Goal: Contribute content: Add original content to the website for others to see

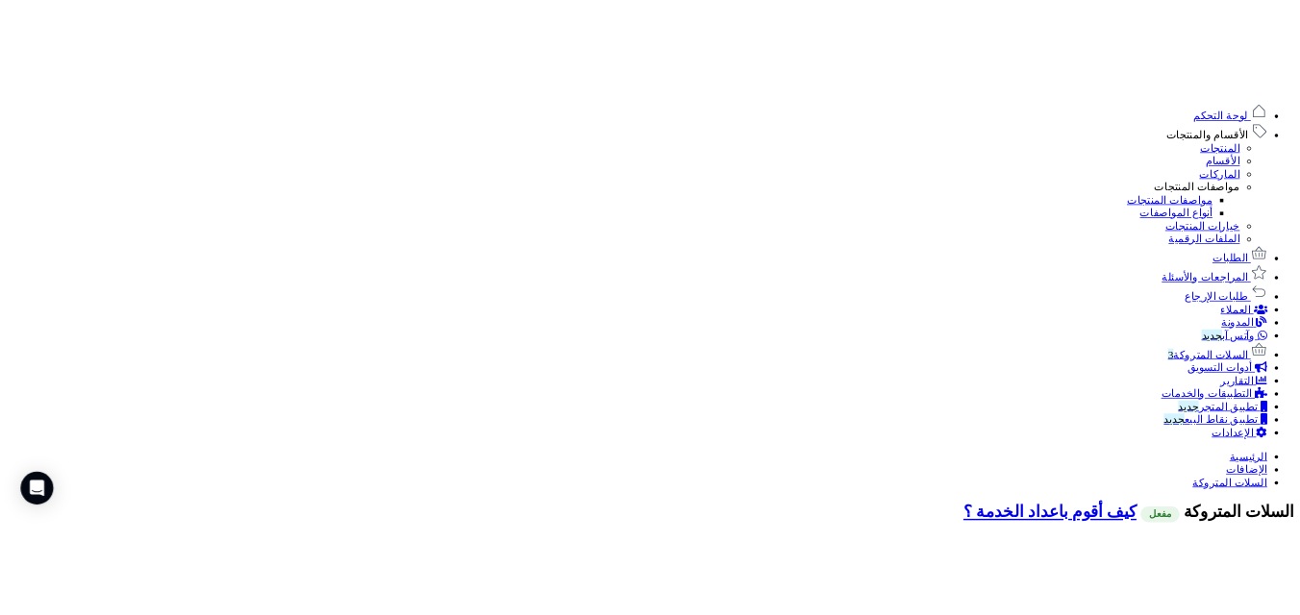
scroll to position [1048, 0]
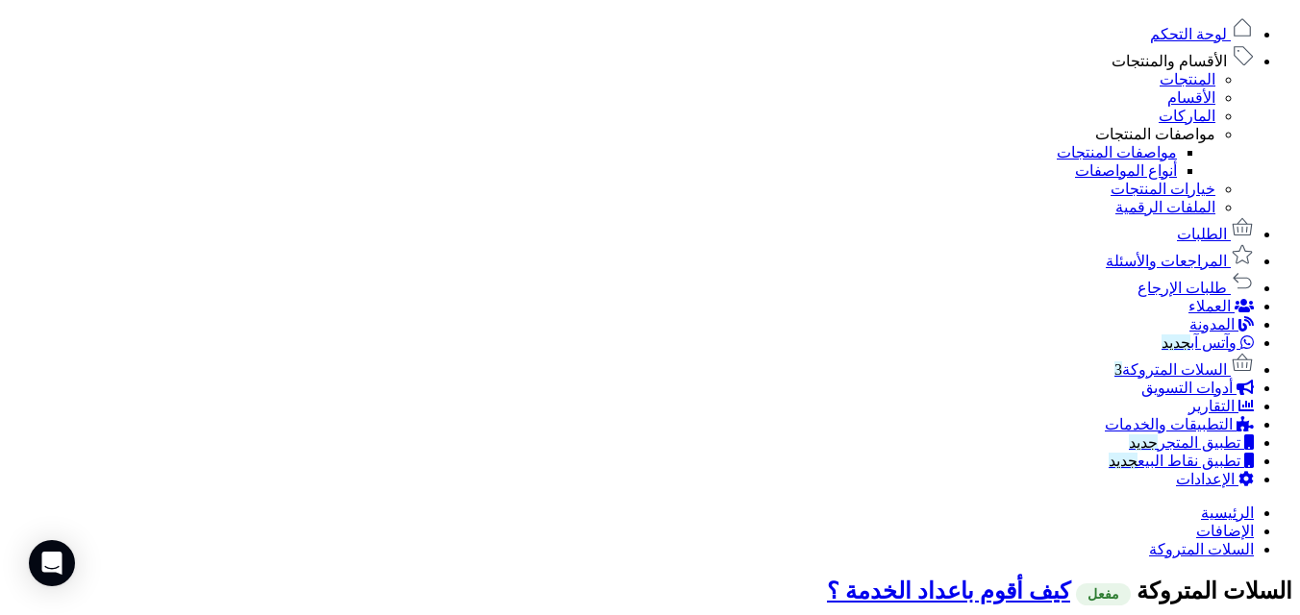
click at [1247, 333] on link "المدونة" at bounding box center [1221, 324] width 64 height 16
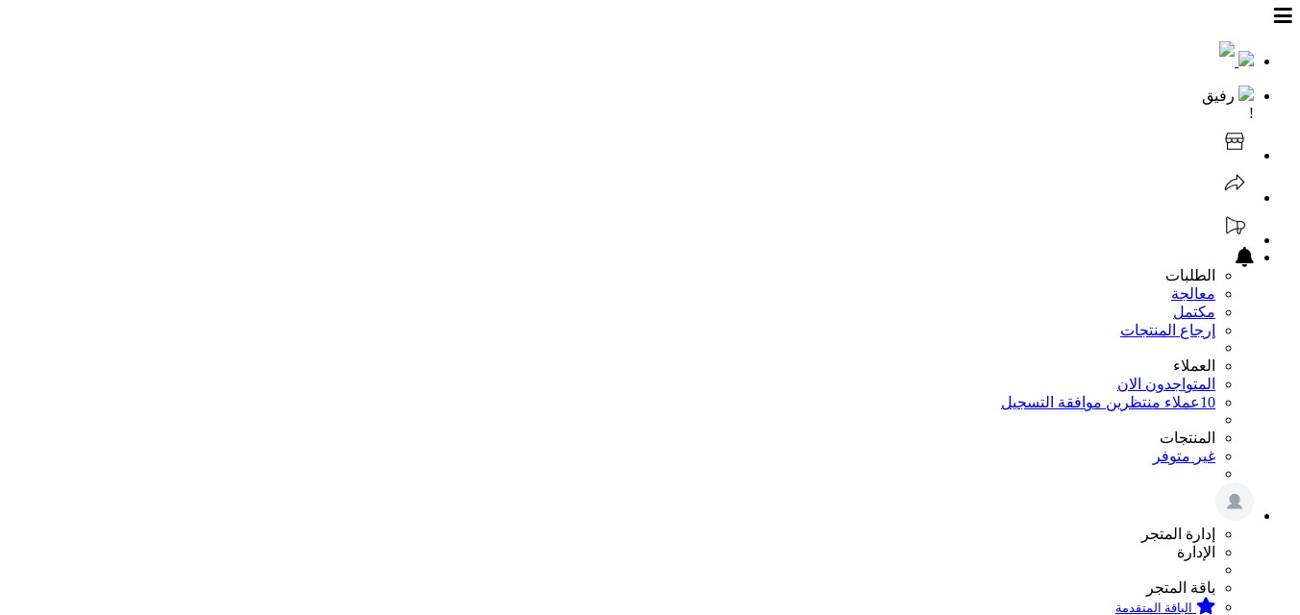
scroll to position [64, 0]
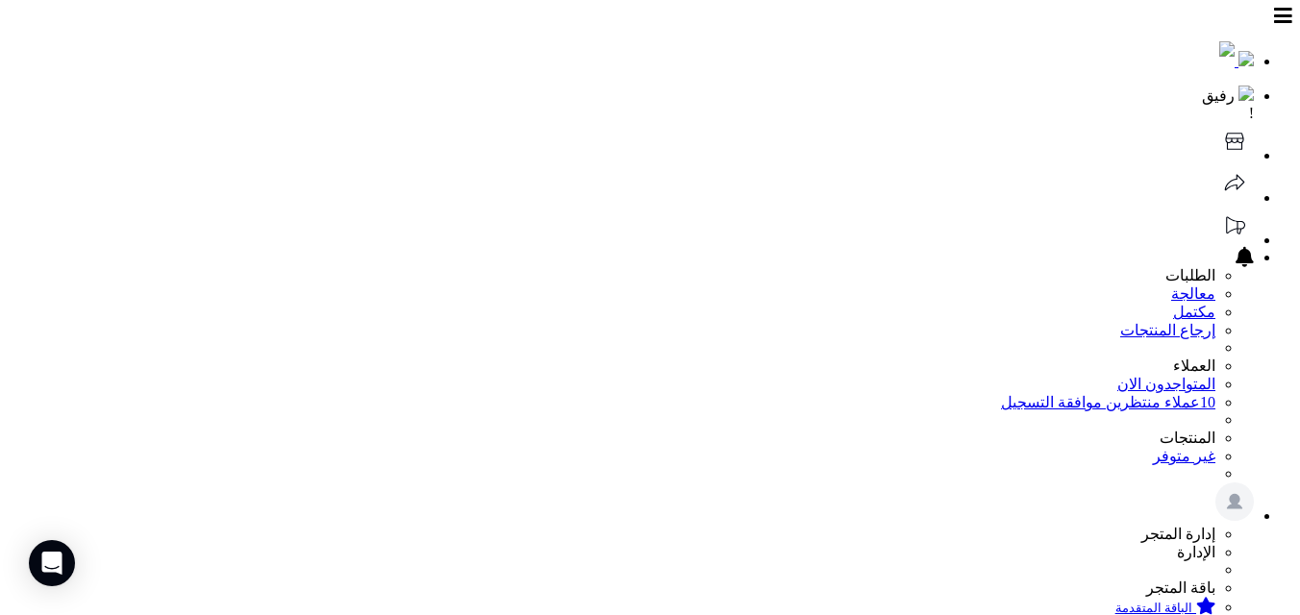
scroll to position [471, 0]
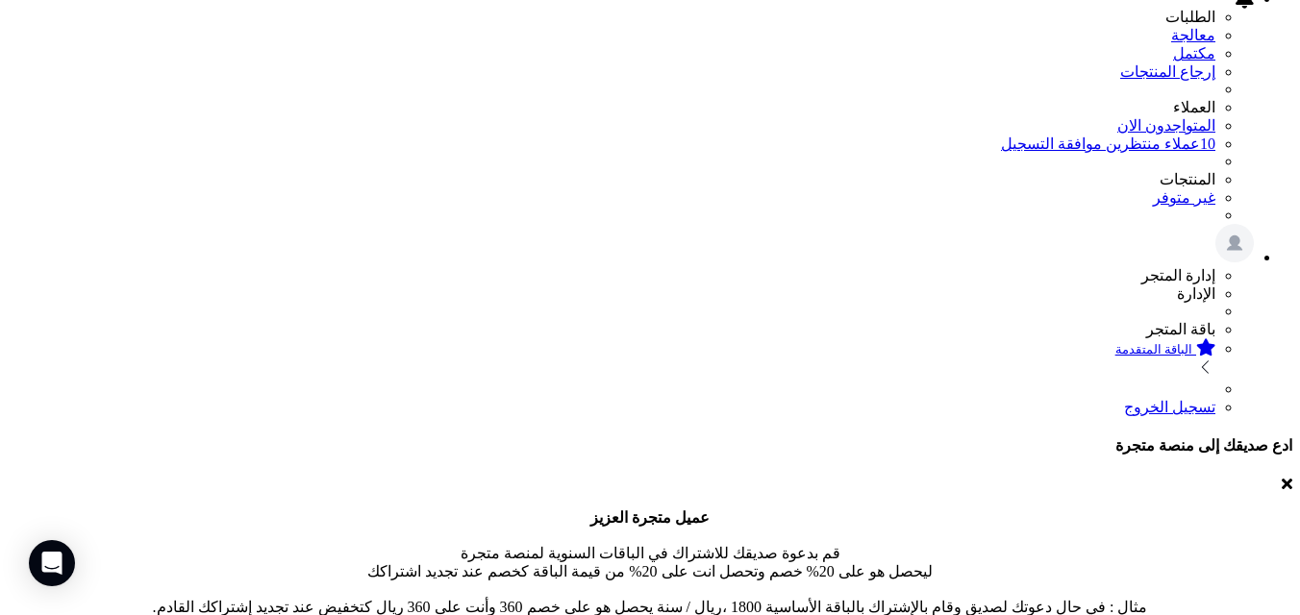
scroll to position [218, 0]
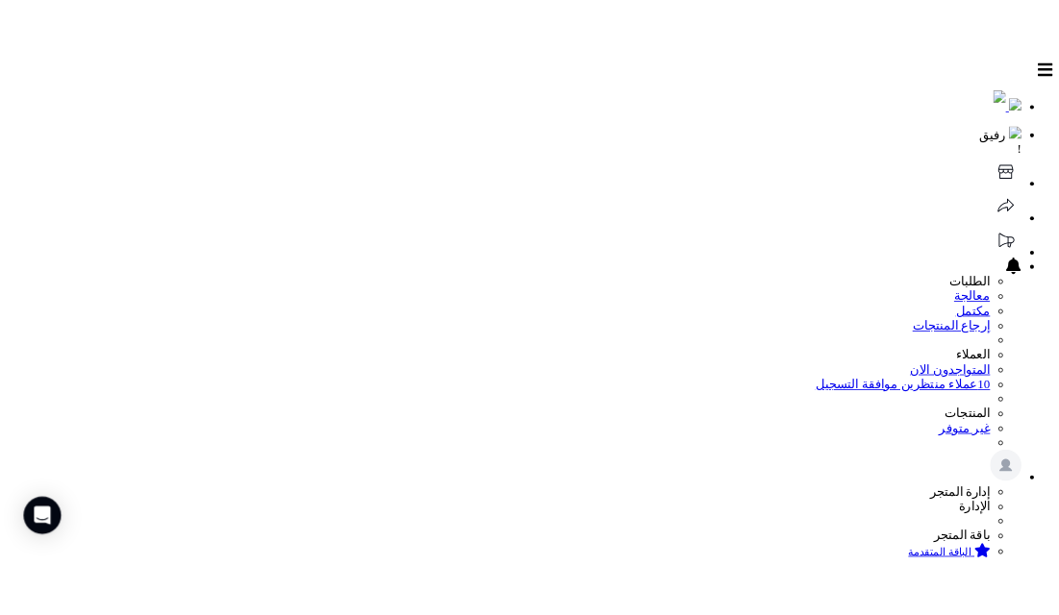
scroll to position [211, 0]
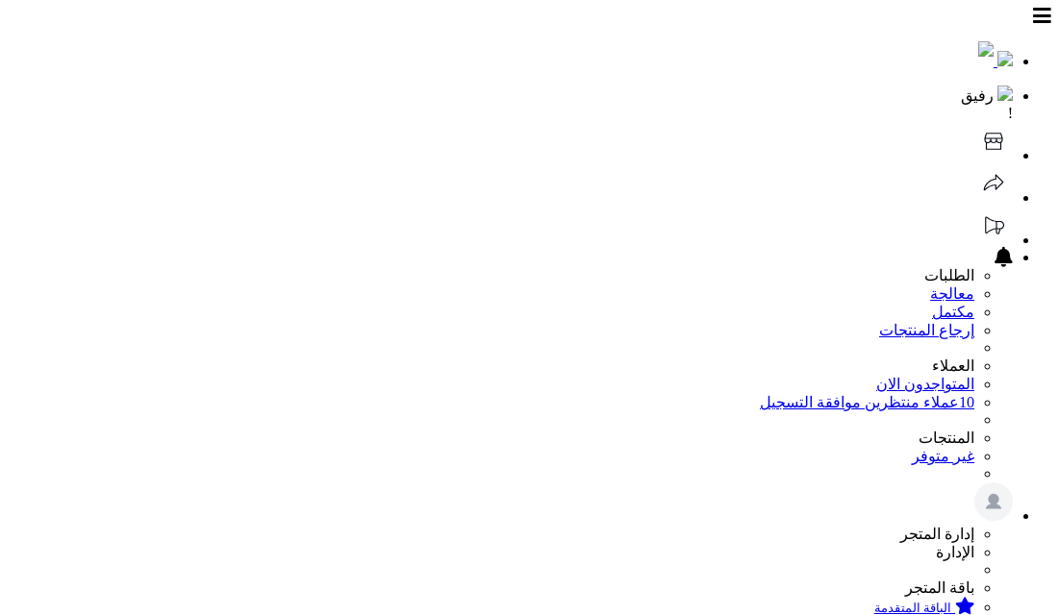
scroll to position [211, 0]
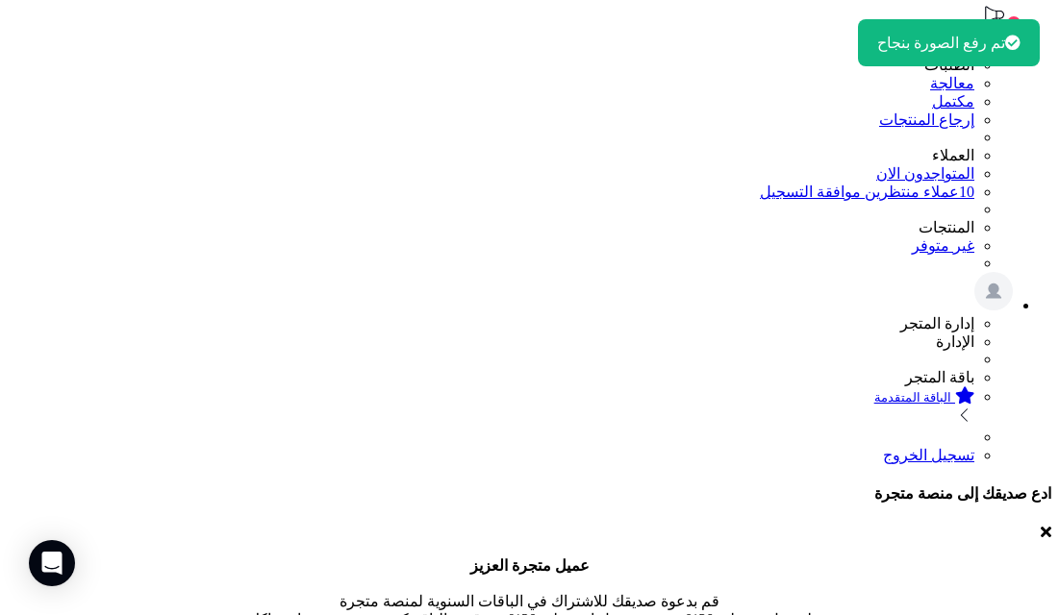
scroll to position [0, 0]
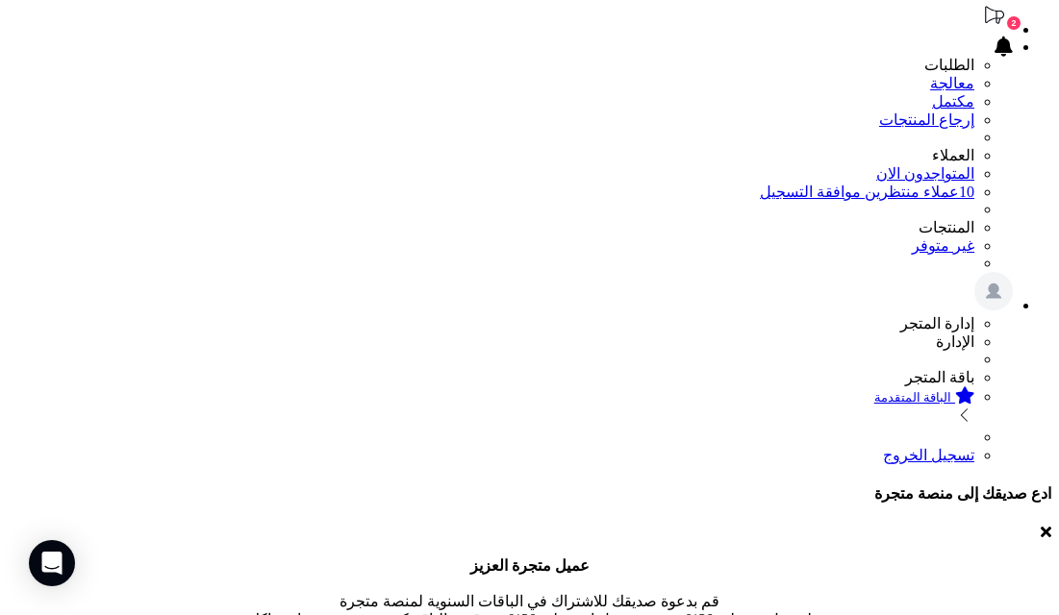
drag, startPoint x: 701, startPoint y: 105, endPoint x: 804, endPoint y: 106, distance: 102.9
copy label "elect from file"
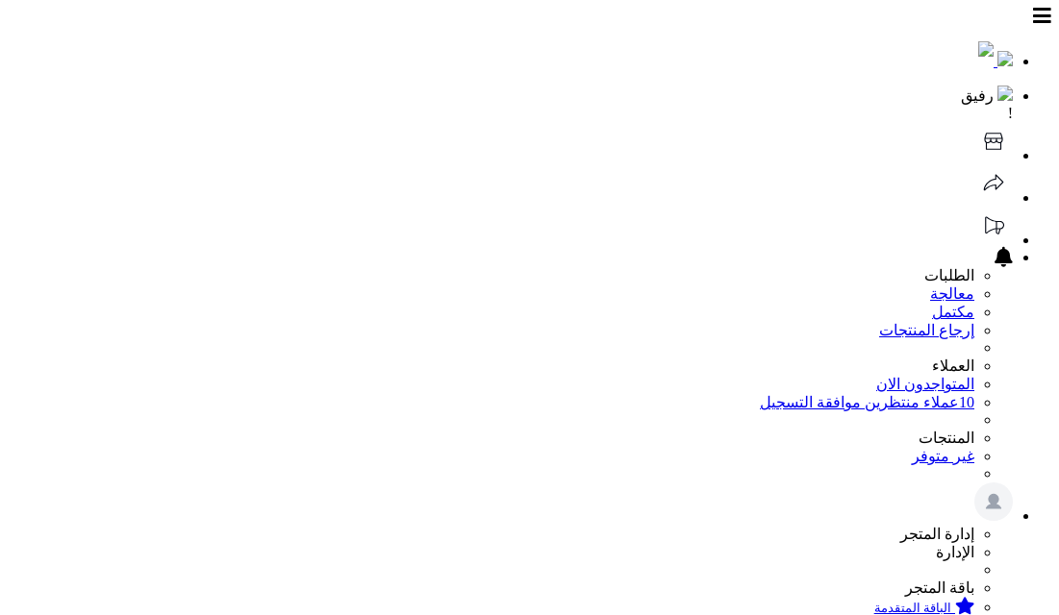
scroll to position [211, 0]
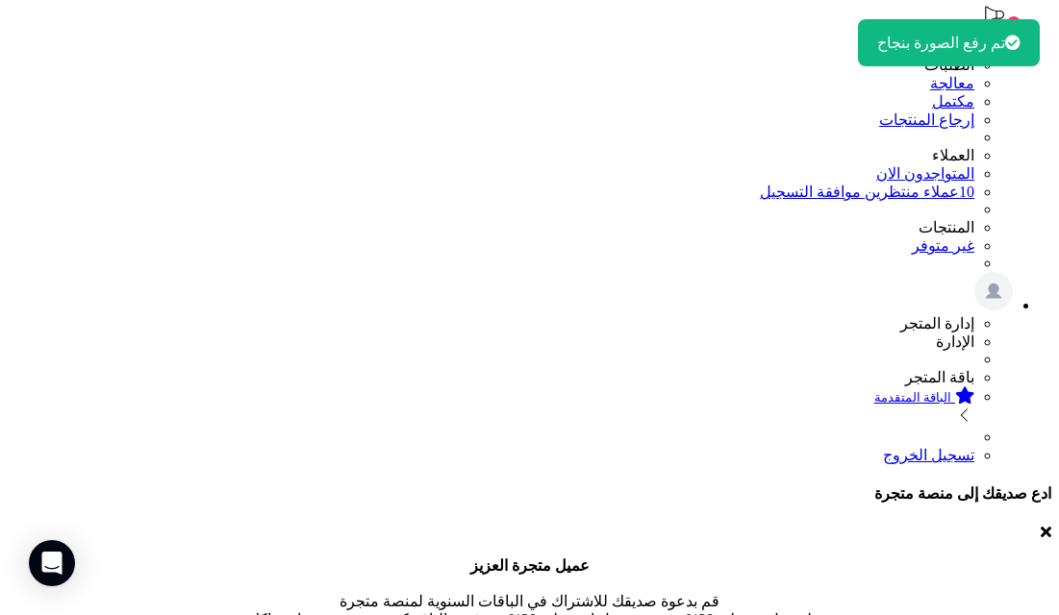
scroll to position [63, 0]
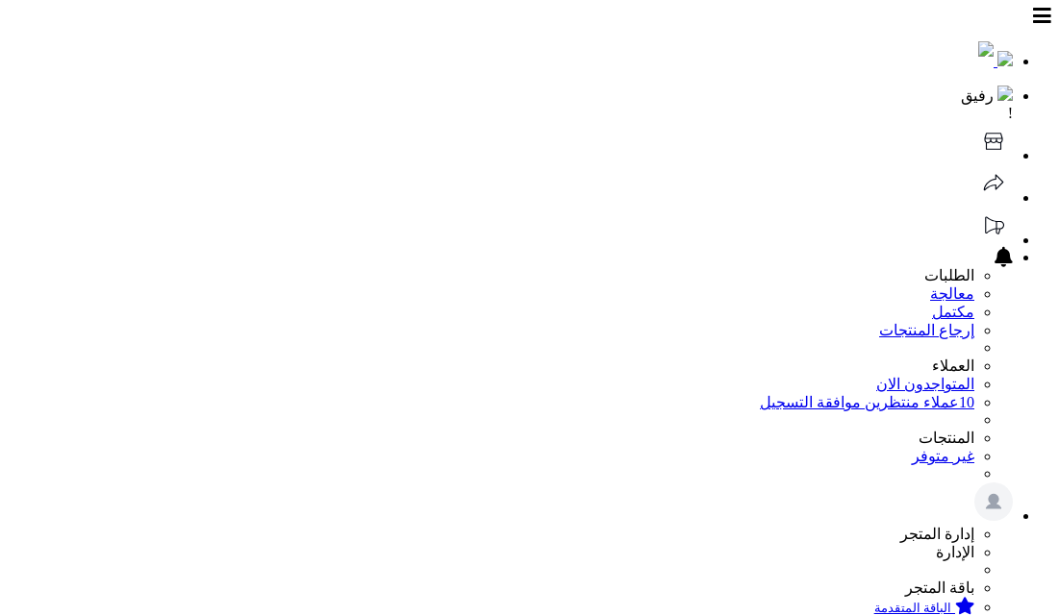
scroll to position [211, 0]
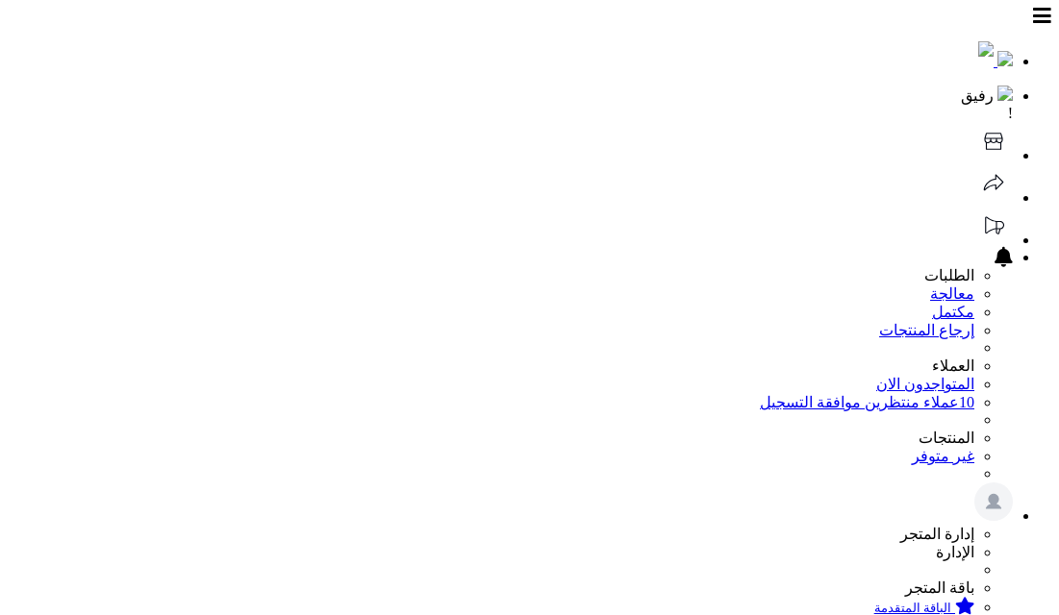
scroll to position [211, 0]
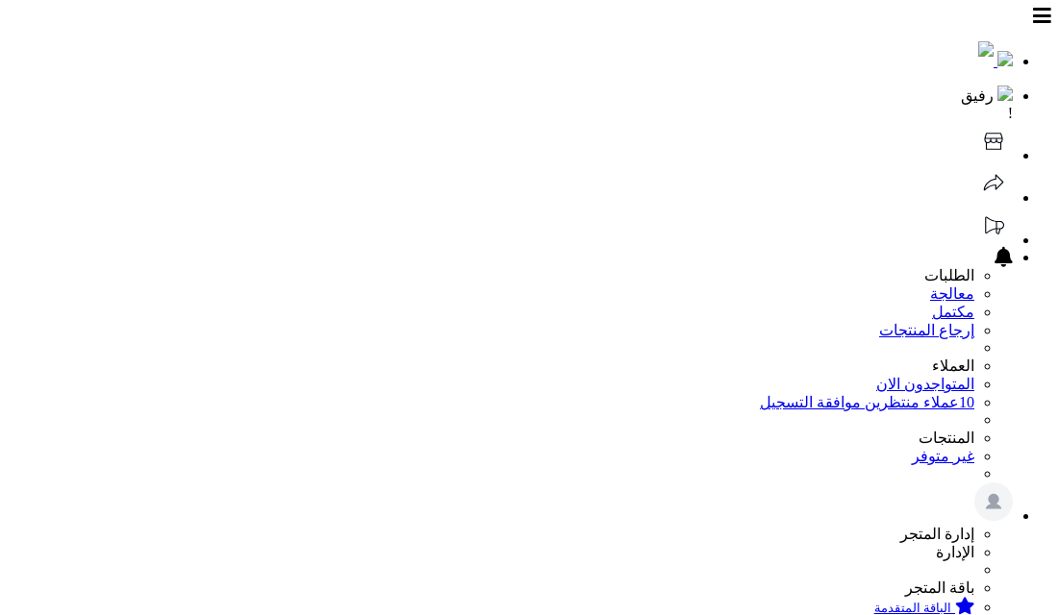
scroll to position [211, 0]
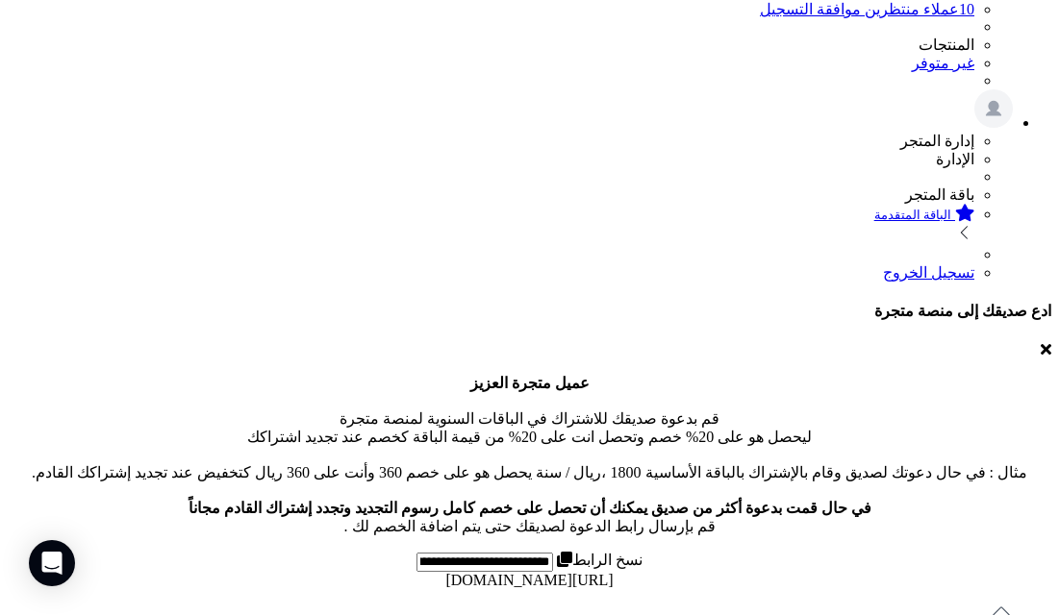
scroll to position [247, 0]
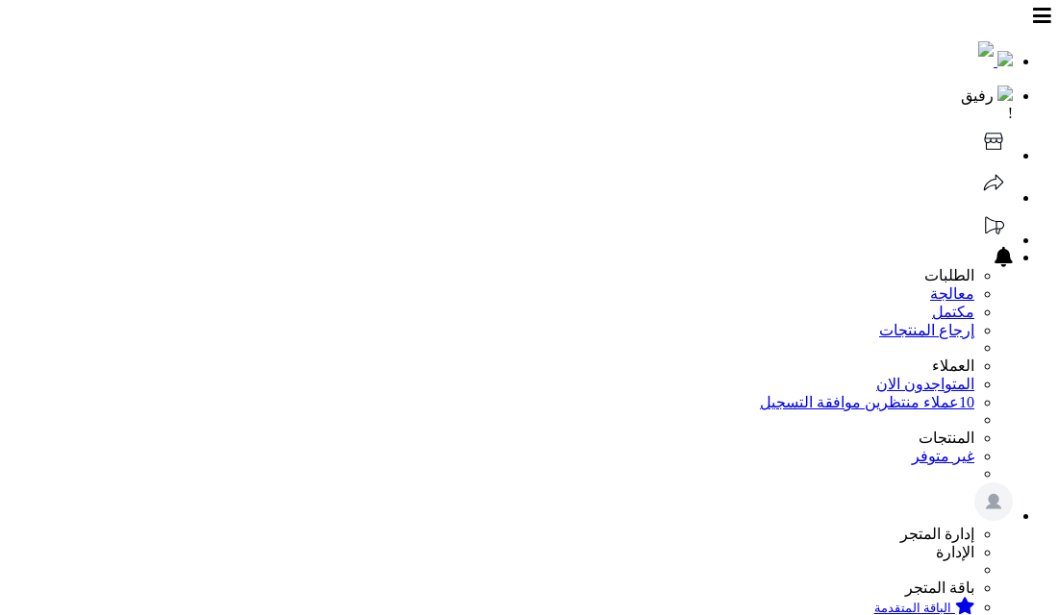
scroll to position [471, 0]
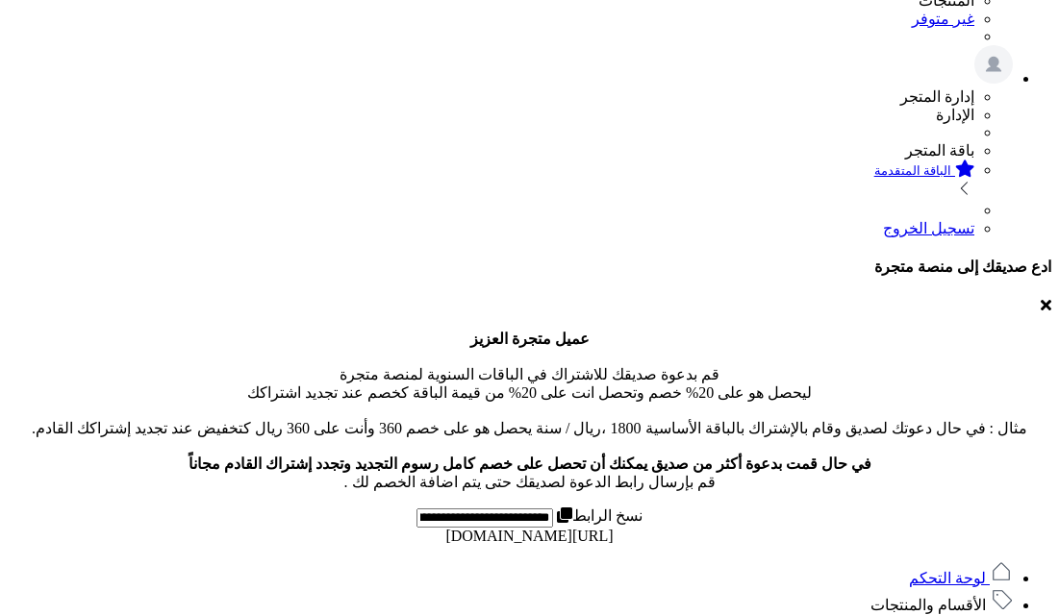
scroll to position [610, 0]
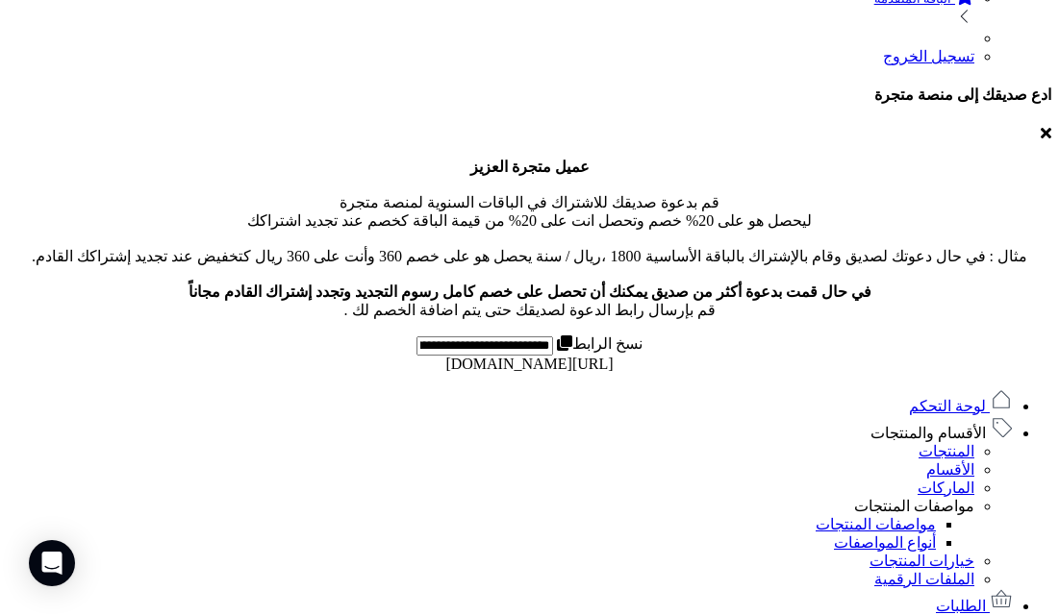
type input "**********"
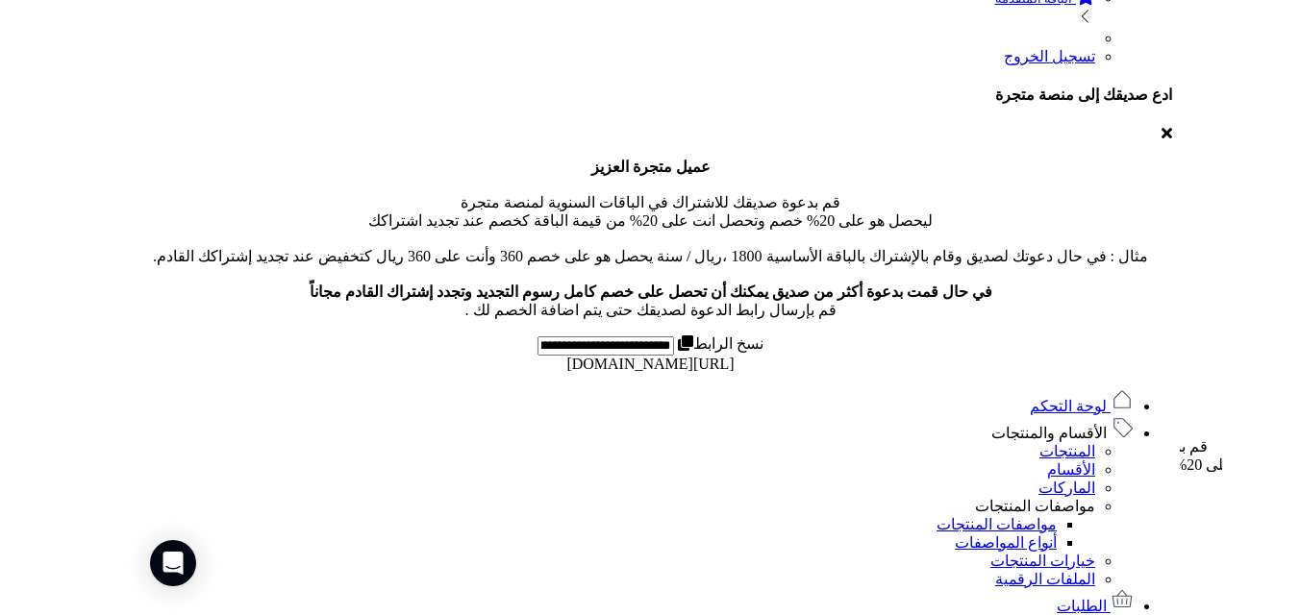
scroll to position [587, 0]
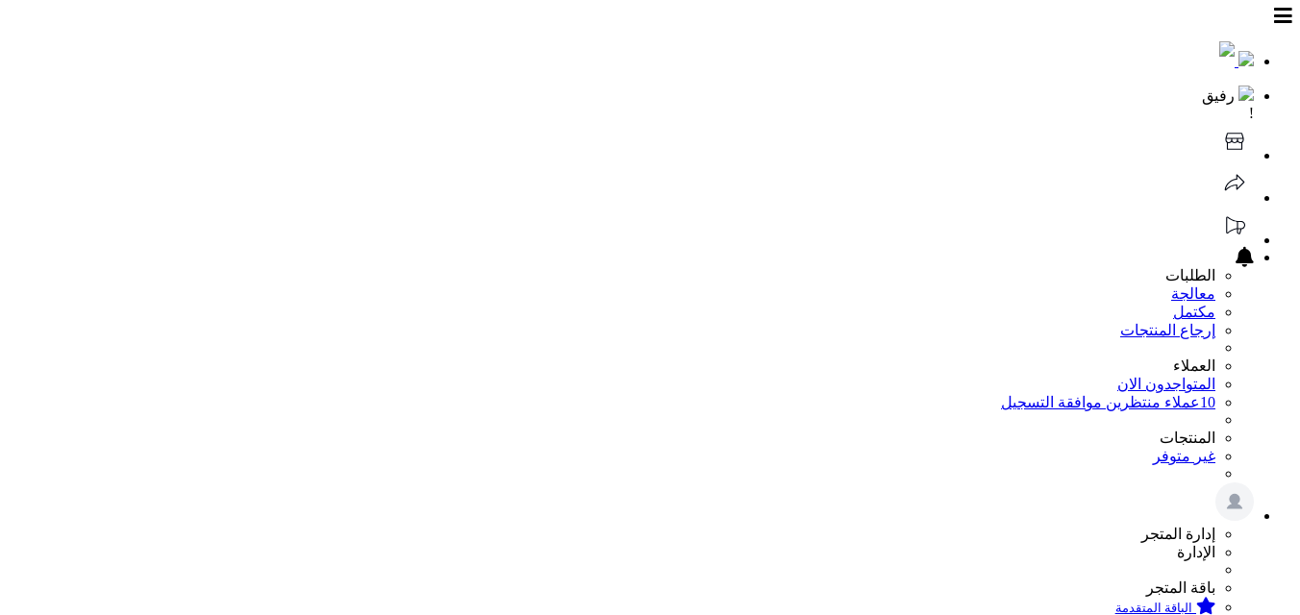
scroll to position [587, 0]
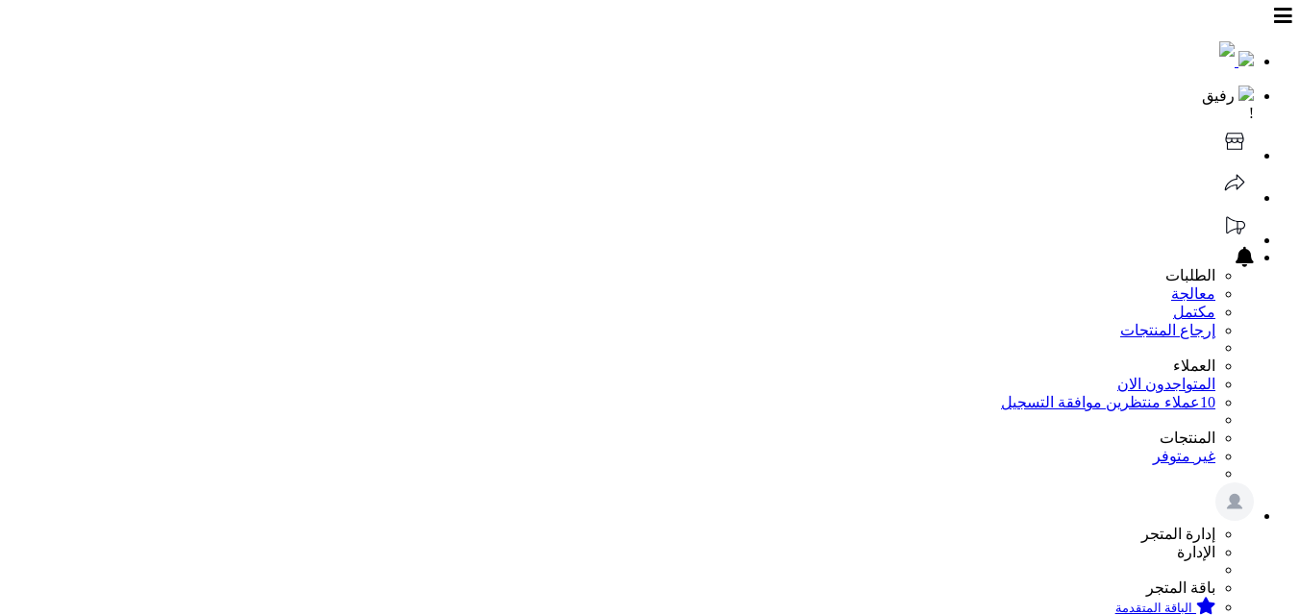
scroll to position [587, 0]
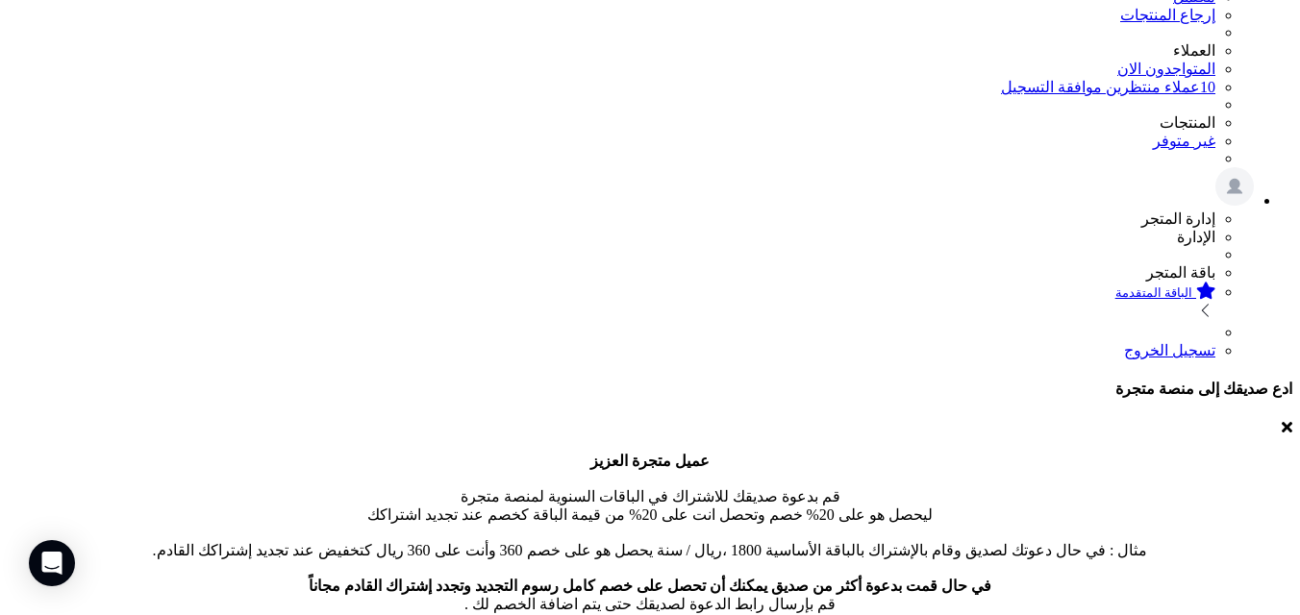
scroll to position [242, 0]
type input "**********"
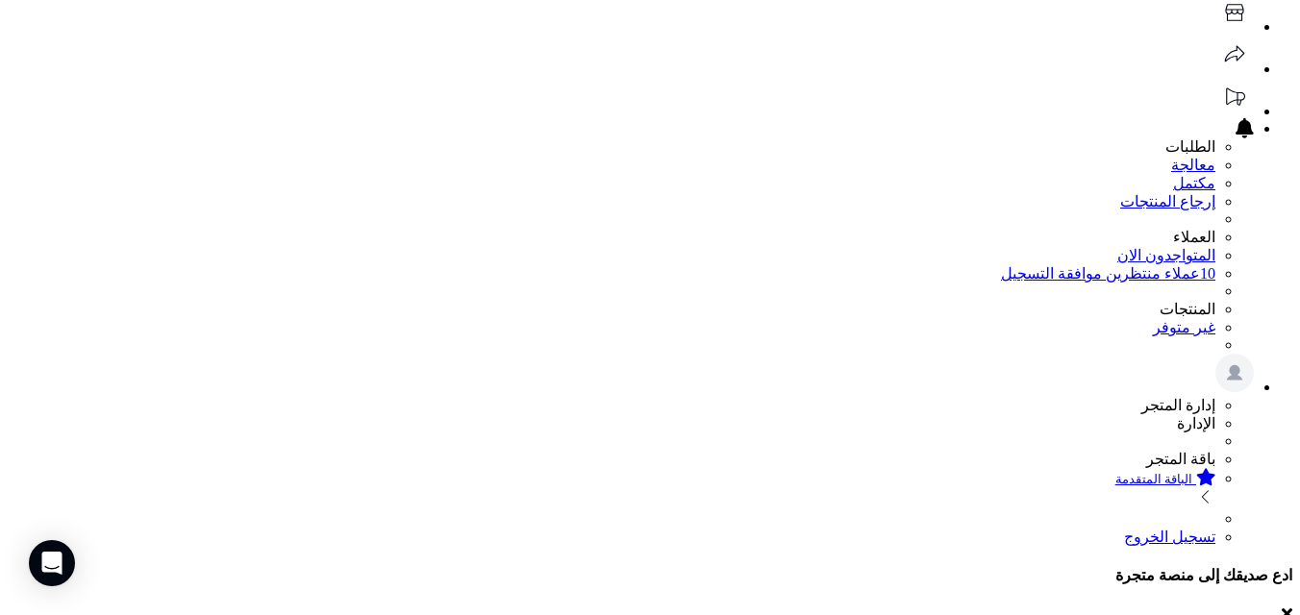
scroll to position [558, 0]
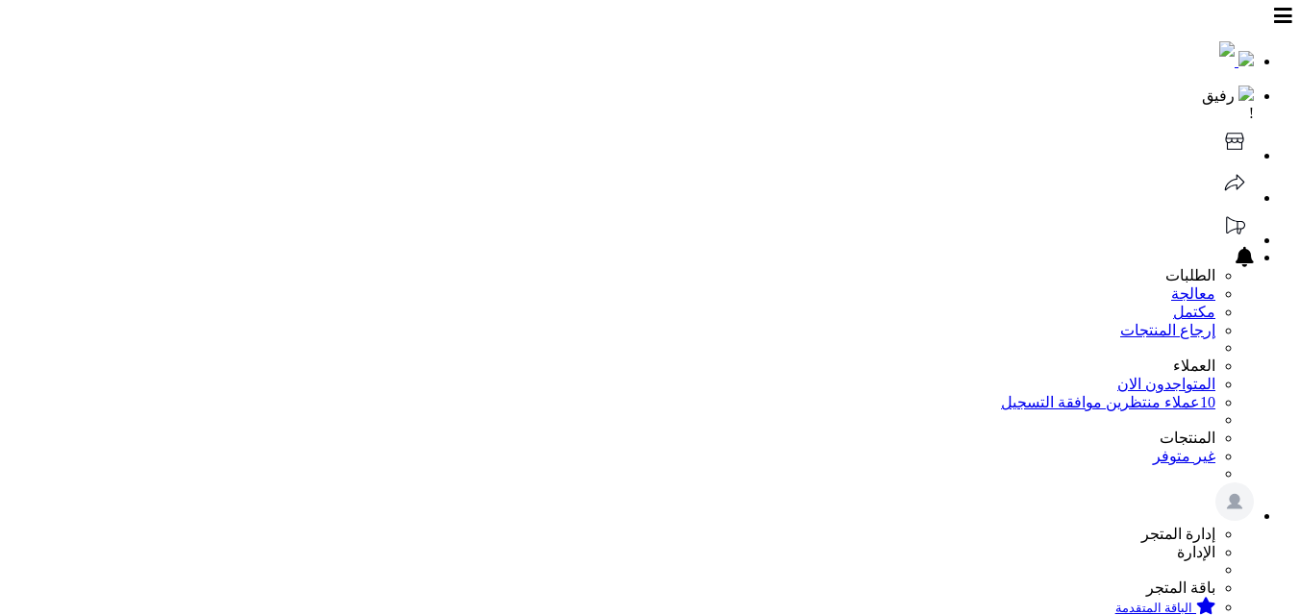
scroll to position [558, 0]
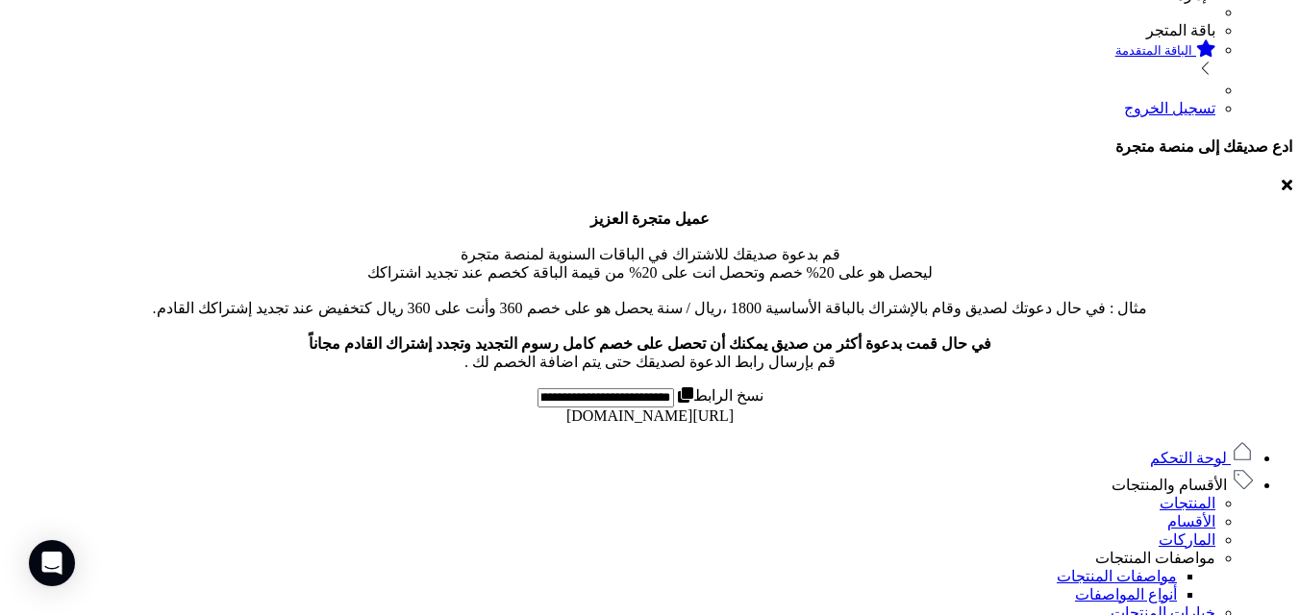
type input "**********"
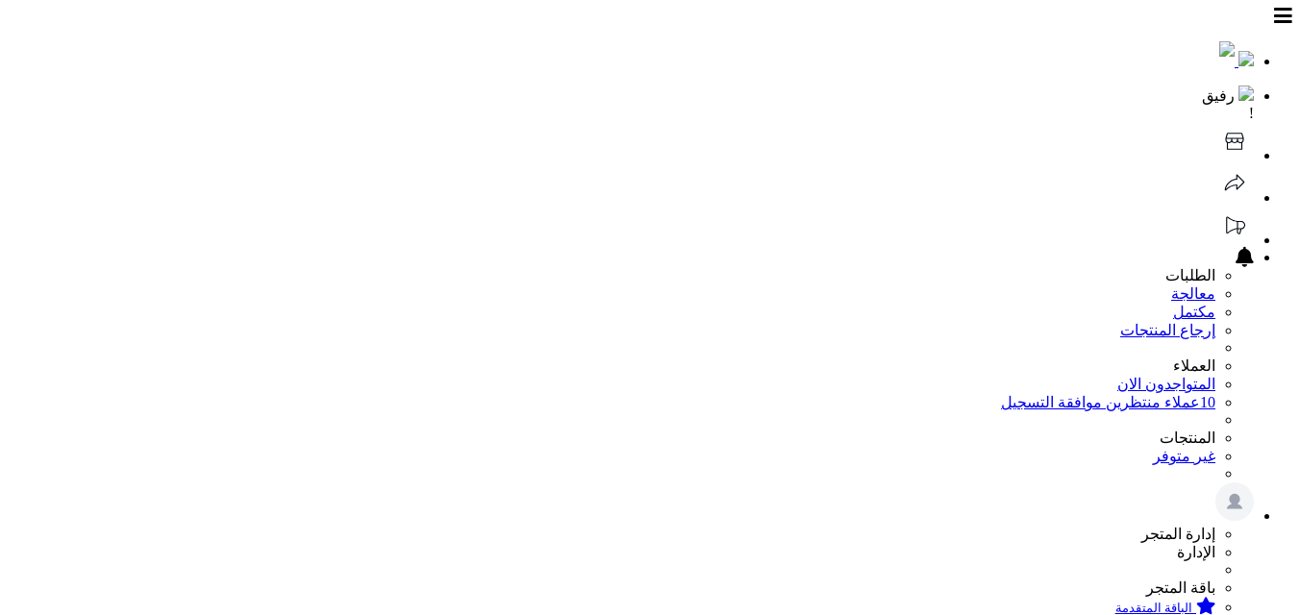
scroll to position [558, 0]
